Goal: Check status: Check status

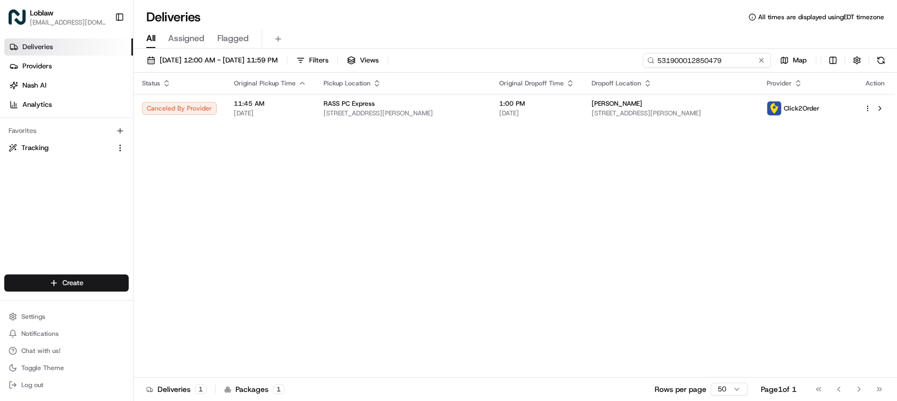
click at [741, 64] on input "531900012850479" at bounding box center [707, 60] width 128 height 15
paste input "8838"
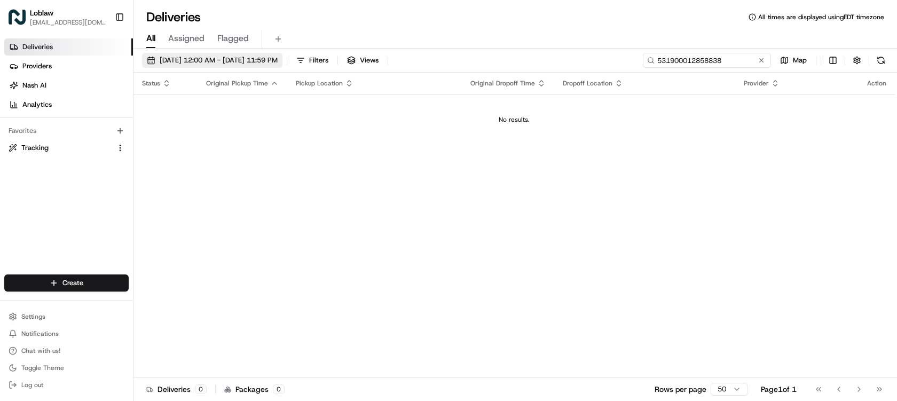
type input "531900012858838"
click at [263, 55] on button "[DATE] 12:00 AM - [DATE] 11:59 PM" at bounding box center [212, 60] width 140 height 15
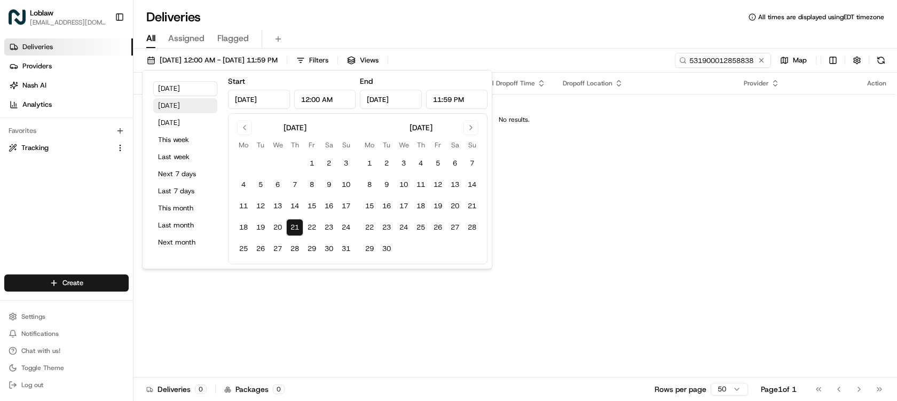
click at [194, 108] on button "[DATE]" at bounding box center [185, 105] width 64 height 15
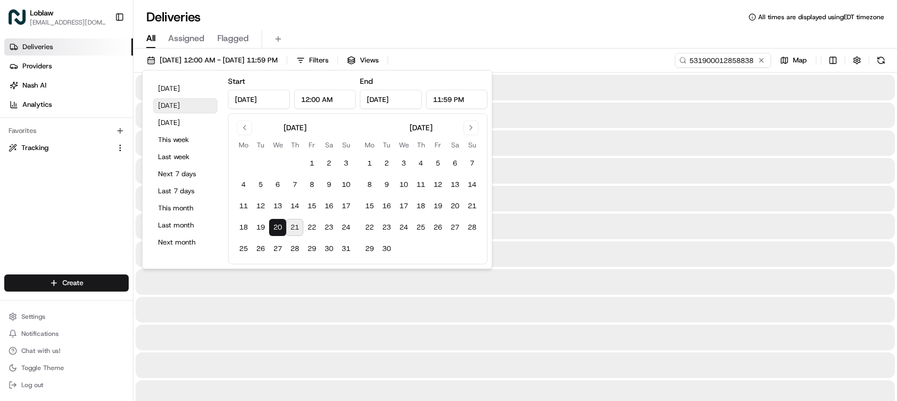
type input "[DATE]"
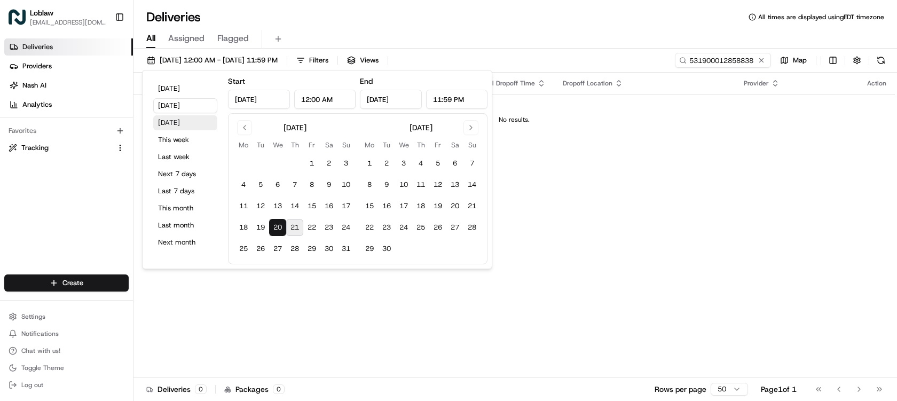
click at [184, 124] on button "[DATE]" at bounding box center [185, 122] width 64 height 15
type input "[DATE]"
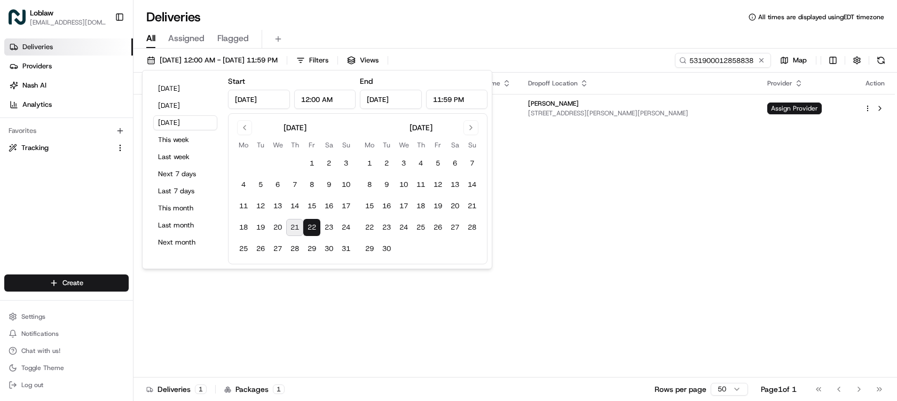
click at [547, 22] on div "Deliveries All times are displayed using EDT timezone" at bounding box center [514, 17] width 763 height 17
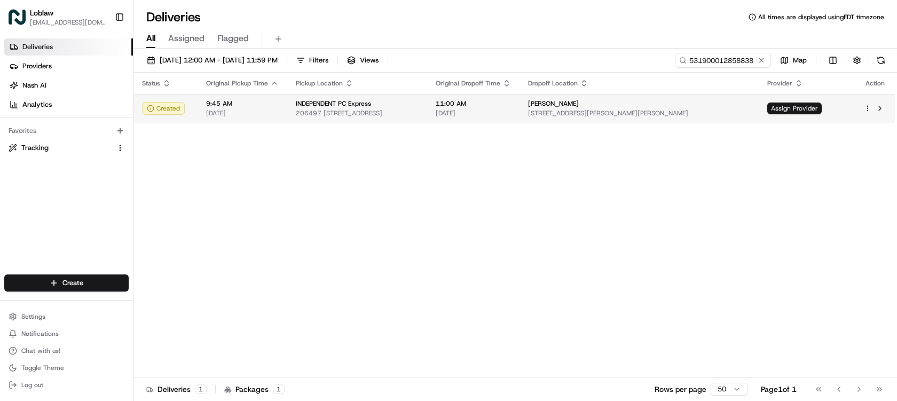
click at [511, 110] on span "[DATE]" at bounding box center [473, 113] width 75 height 9
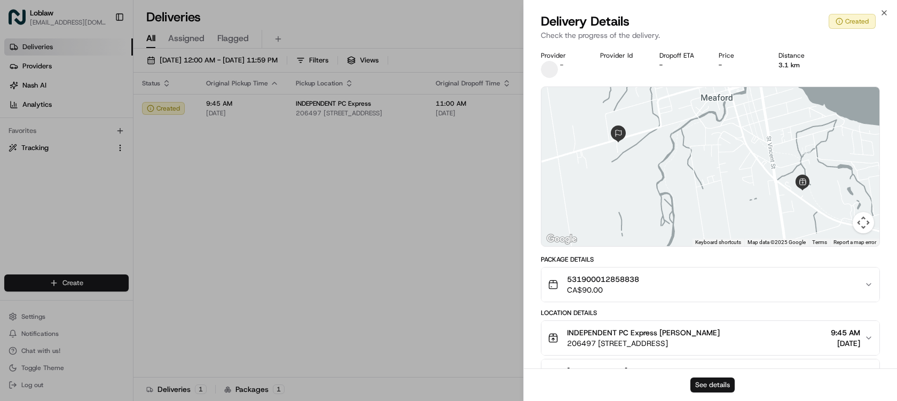
click at [723, 384] on button "See details" at bounding box center [712, 384] width 44 height 15
click at [884, 11] on icon "button" at bounding box center [884, 13] width 9 height 9
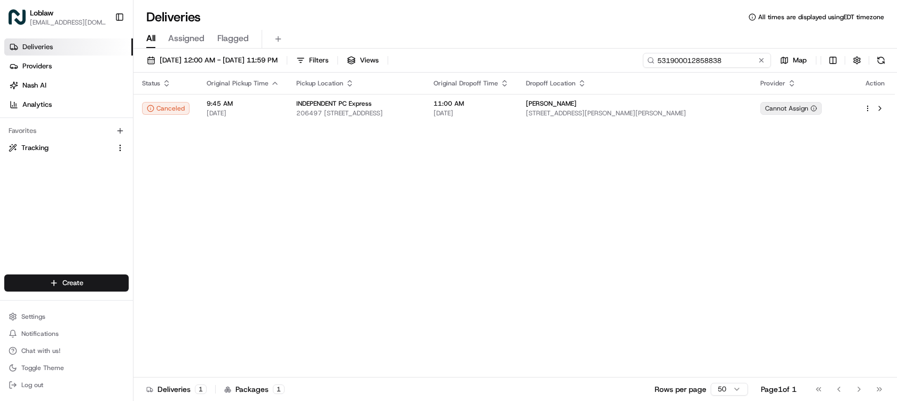
click at [735, 60] on input "531900012858838" at bounding box center [707, 60] width 128 height 15
paste input "41677"
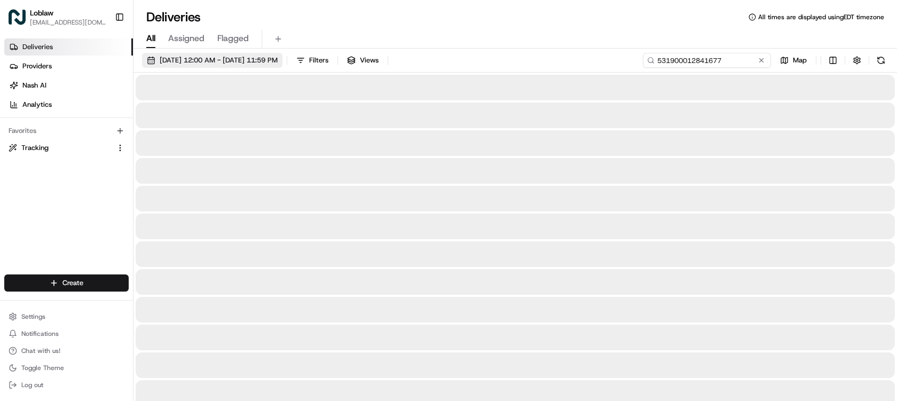
type input "531900012841677"
click at [262, 58] on span "[DATE] 12:00 AM - [DATE] 11:59 PM" at bounding box center [219, 61] width 118 height 10
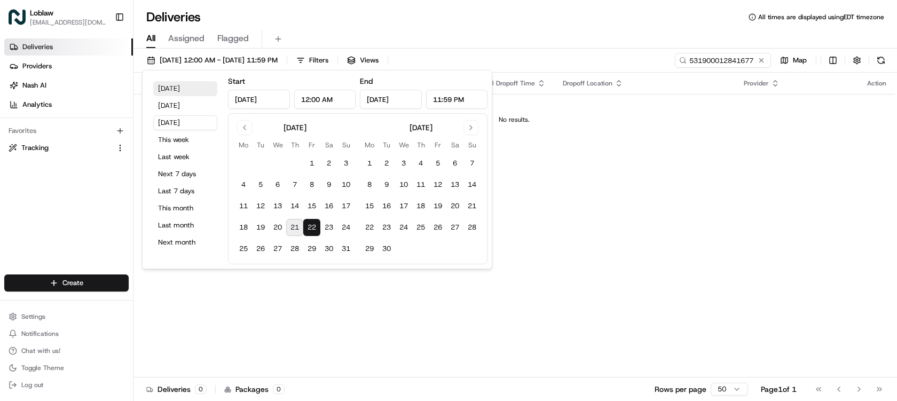
click at [180, 92] on button "[DATE]" at bounding box center [185, 88] width 64 height 15
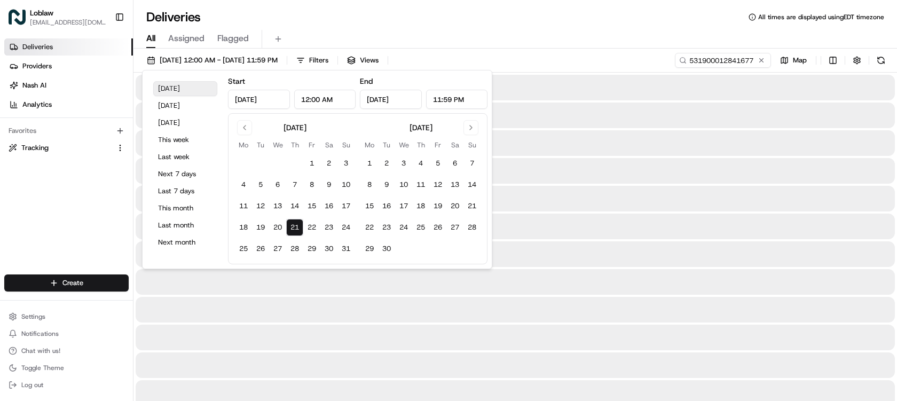
type input "[DATE]"
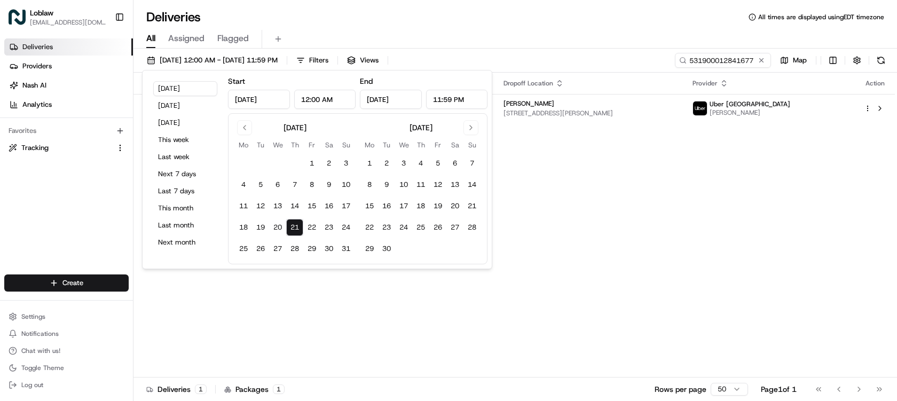
click at [548, 30] on div "All Assigned Flagged" at bounding box center [514, 39] width 763 height 19
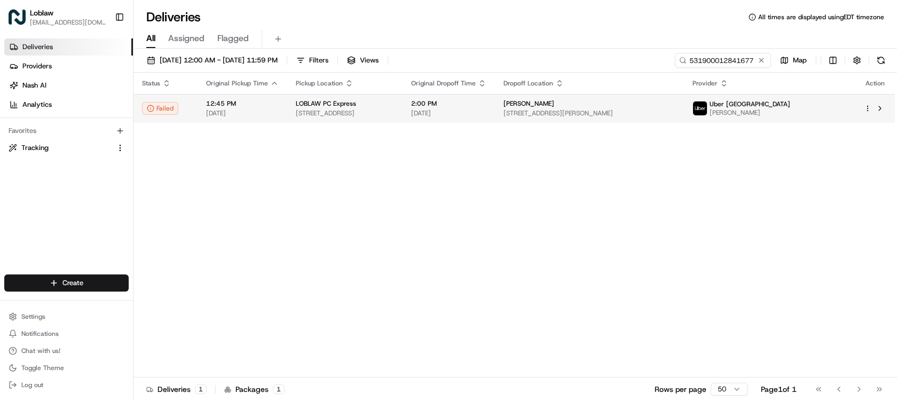
click at [394, 108] on div "LOBLAW PC Express" at bounding box center [345, 103] width 98 height 9
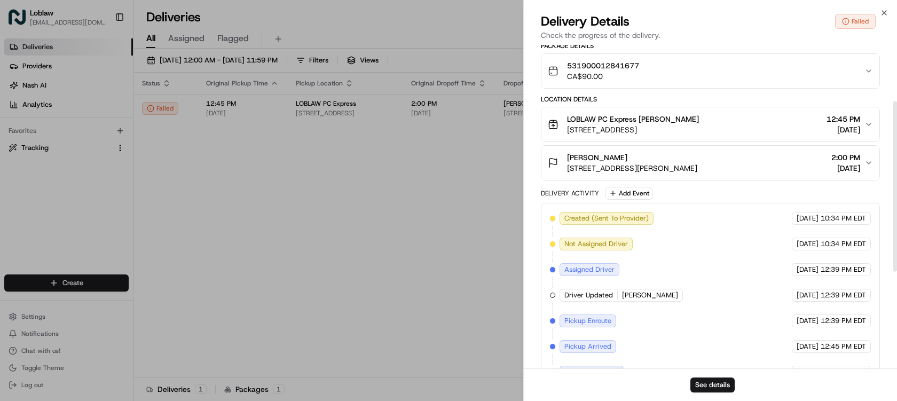
scroll to position [290, 0]
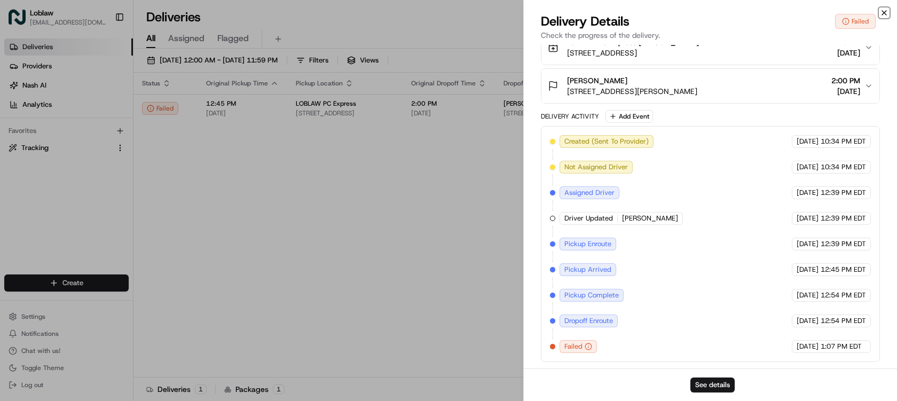
click at [884, 13] on icon "button" at bounding box center [884, 13] width 4 height 4
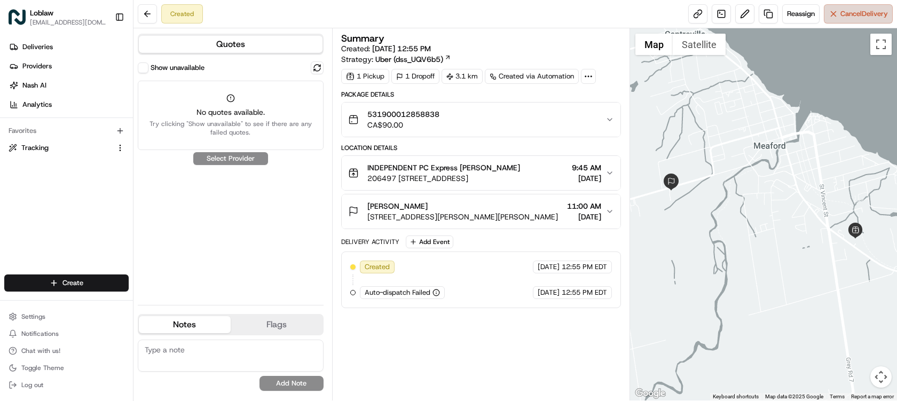
click at [848, 19] on button "Cancel Delivery" at bounding box center [858, 13] width 69 height 19
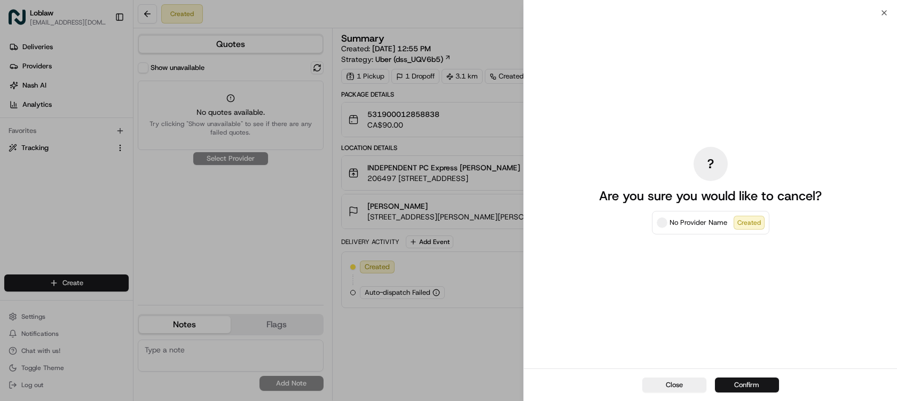
click at [749, 385] on button "Confirm" at bounding box center [747, 384] width 64 height 15
